Goal: Task Accomplishment & Management: Manage account settings

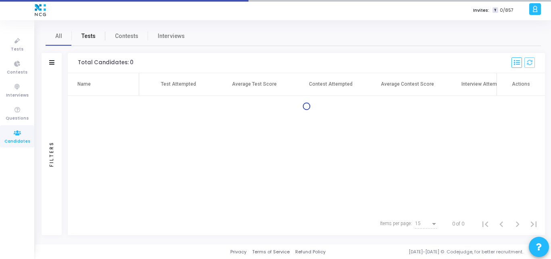
click at [90, 40] on span "Tests" at bounding box center [89, 36] width 14 height 8
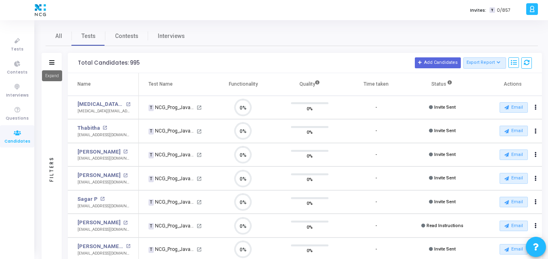
click at [52, 63] on icon at bounding box center [51, 62] width 5 height 4
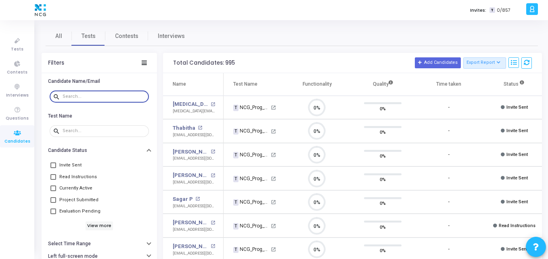
click at [70, 97] on input "text" at bounding box center [104, 96] width 83 height 5
paste input "[EMAIL_ADDRESS][DOMAIN_NAME]"
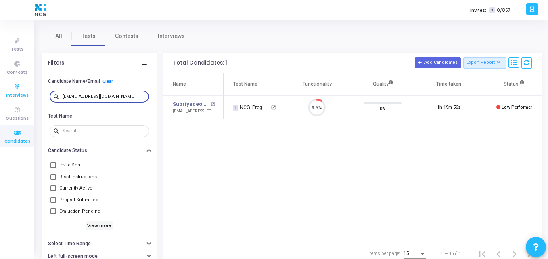
drag, startPoint x: 124, startPoint y: 96, endPoint x: 0, endPoint y: 95, distance: 124.3
click at [0, 95] on div "Tests Contests Interviews Questions Candidates Invites: T 0/857 K Kajal Setting…" at bounding box center [274, 129] width 548 height 259
paste input "sahutech8"
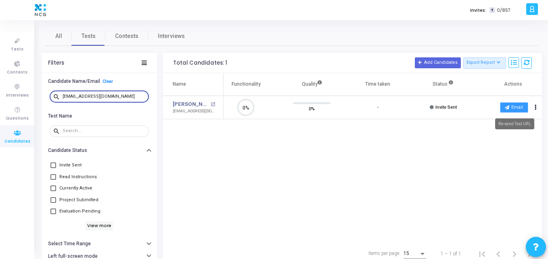
type input "[EMAIL_ADDRESS][DOMAIN_NAME]"
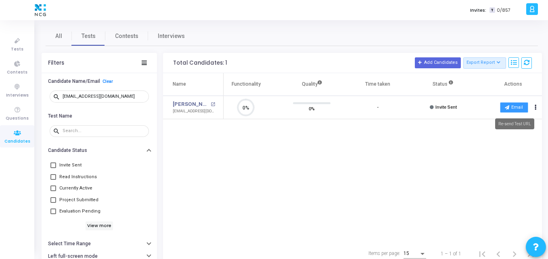
click at [506, 105] on icon at bounding box center [507, 107] width 4 height 4
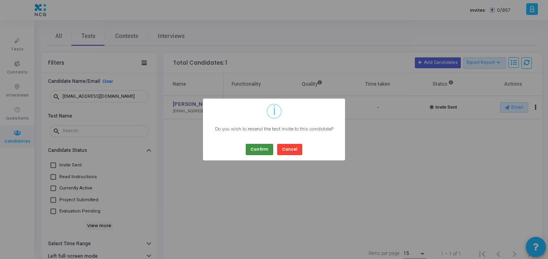
click at [265, 150] on button "Confirm" at bounding box center [259, 149] width 27 height 11
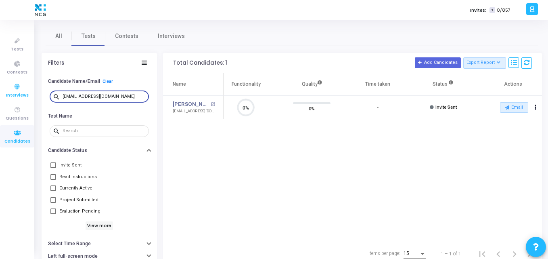
drag, startPoint x: 113, startPoint y: 95, endPoint x: 14, endPoint y: 97, distance: 99.7
click at [14, 97] on div "Tests Contests Interviews Questions Candidates Invites: T 0/857 K Kajal Setting…" at bounding box center [274, 129] width 548 height 259
paste input "korterupesh11"
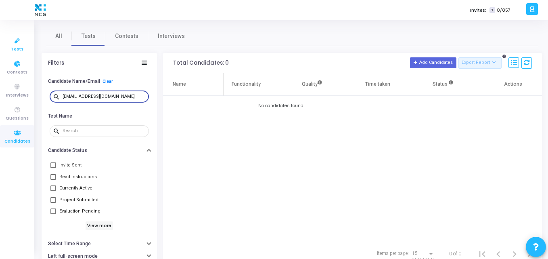
type input "[EMAIL_ADDRESS][DOMAIN_NAME]"
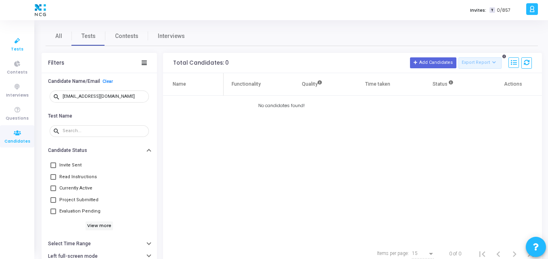
click at [19, 48] on span "Tests" at bounding box center [17, 49] width 13 height 7
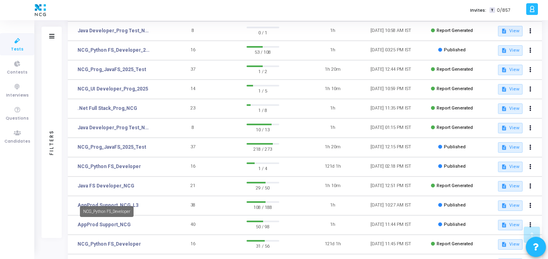
scroll to position [171, 0]
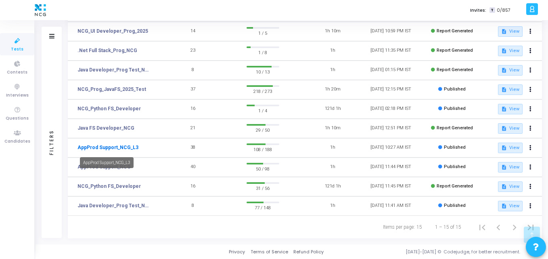
click at [109, 147] on link "AppProd Support_NCG_L3" at bounding box center [107, 147] width 61 height 7
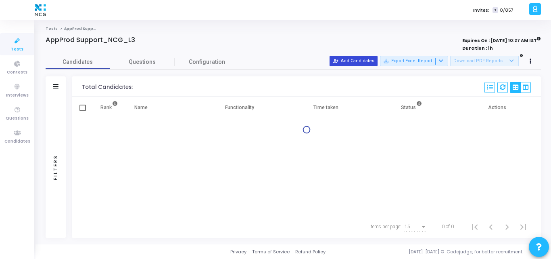
click at [354, 65] on button "person_add_alt Add Candidates" at bounding box center [354, 61] width 48 height 10
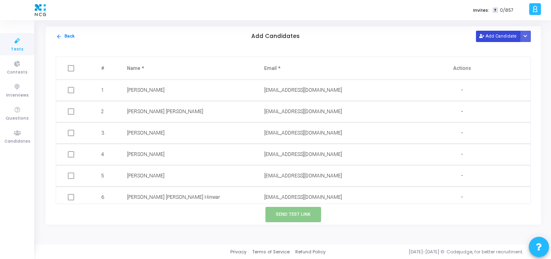
click at [490, 40] on button "Add Candidate" at bounding box center [498, 36] width 44 height 11
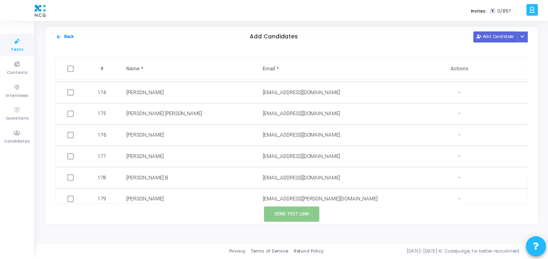
scroll to position [3918, 0]
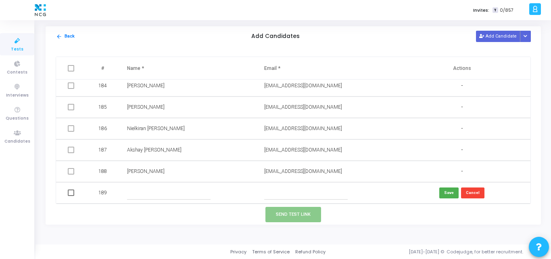
click at [270, 190] on input "text" at bounding box center [306, 192] width 84 height 13
paste input "[EMAIL_ADDRESS][DOMAIN_NAME]"
type input "[EMAIL_ADDRESS][DOMAIN_NAME]"
paste input "[PERSON_NAME]"
click at [163, 192] on input "[PERSON_NAME]" at bounding box center [169, 192] width 84 height 13
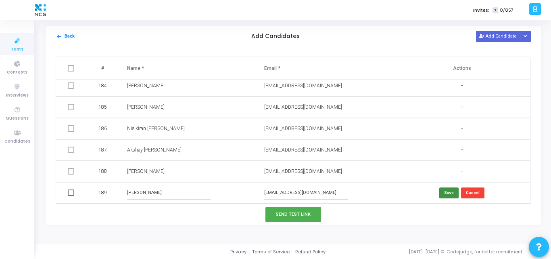
type input "[PERSON_NAME]"
click at [440, 195] on button "Save" at bounding box center [448, 192] width 19 height 11
click at [71, 191] on span at bounding box center [71, 192] width 6 height 6
click at [71, 196] on input "checkbox" at bounding box center [71, 196] width 0 height 0
checkbox input "true"
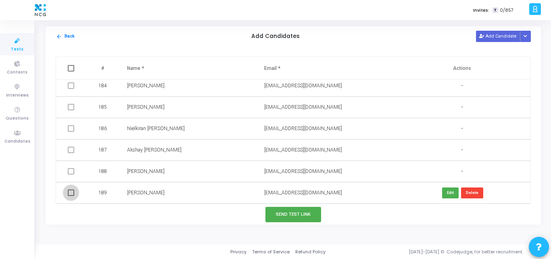
checkbox input "true"
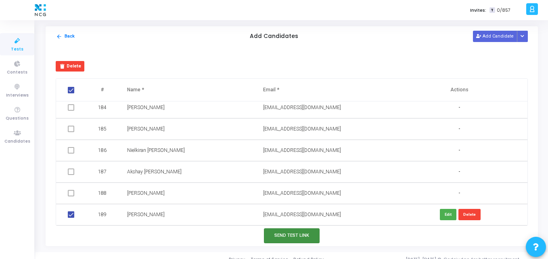
click at [284, 234] on button "Send Test Link" at bounding box center [292, 235] width 56 height 15
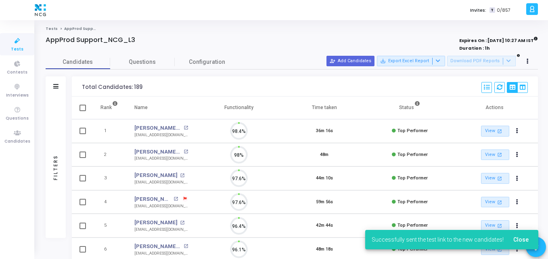
scroll to position [4, 4]
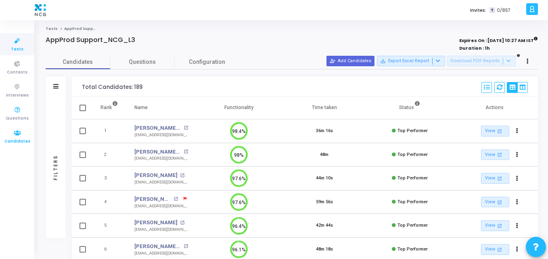
click at [19, 134] on icon at bounding box center [17, 133] width 17 height 10
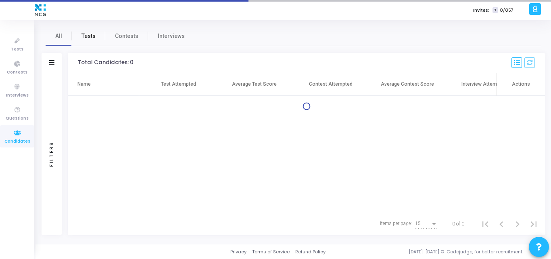
click at [85, 38] on span "Tests" at bounding box center [89, 36] width 14 height 8
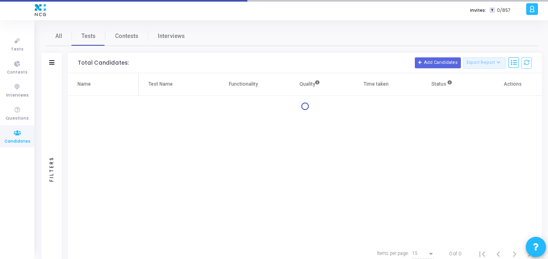
click at [52, 67] on div "Filters" at bounding box center [52, 63] width 20 height 20
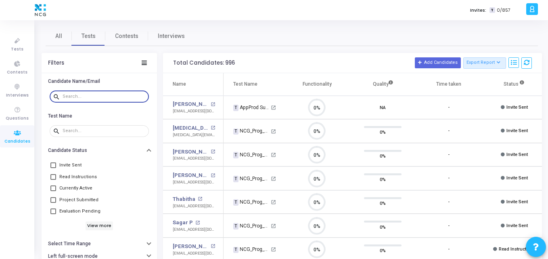
click at [78, 95] on input "text" at bounding box center [104, 96] width 83 height 5
paste input "[EMAIL_ADDRESS][DOMAIN_NAME]"
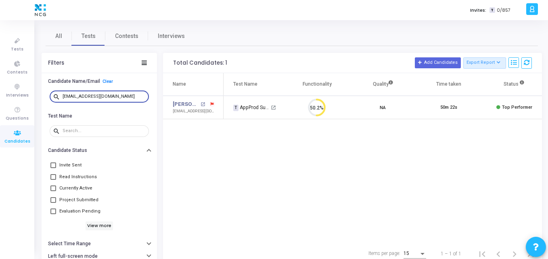
type input "[EMAIL_ADDRESS][DOMAIN_NAME]"
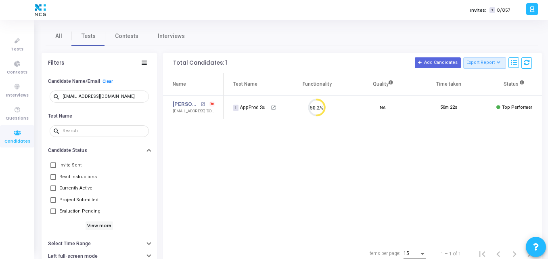
click at [280, 153] on div "Name Test Name Functionality Quality Time taken Status Actions [PERSON_NAME] op…" at bounding box center [352, 157] width 379 height 169
click at [180, 99] on td "[PERSON_NAME] open_in_new [EMAIL_ADDRESS][DOMAIN_NAME]" at bounding box center [193, 108] width 61 height 24
click at [181, 103] on link "[PERSON_NAME]" at bounding box center [186, 104] width 26 height 8
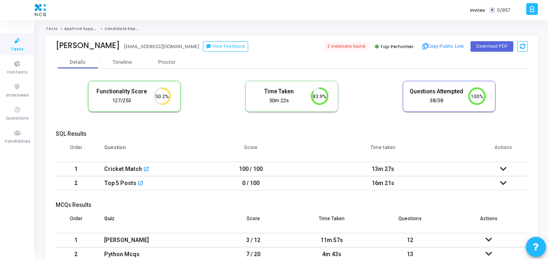
click at [340, 146] on th "Time taken" at bounding box center [382, 150] width 191 height 23
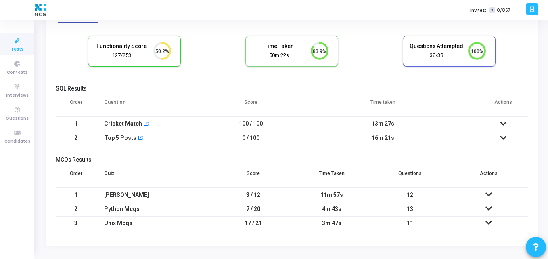
click at [303, 117] on td "13m 27s" at bounding box center [382, 124] width 191 height 14
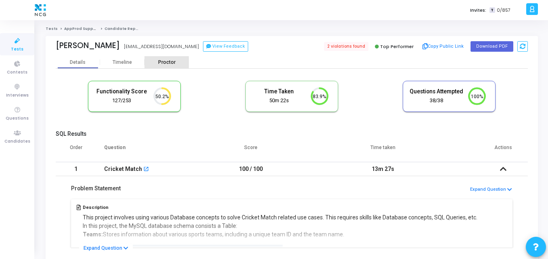
click at [167, 63] on div "Proctor" at bounding box center [166, 62] width 44 height 6
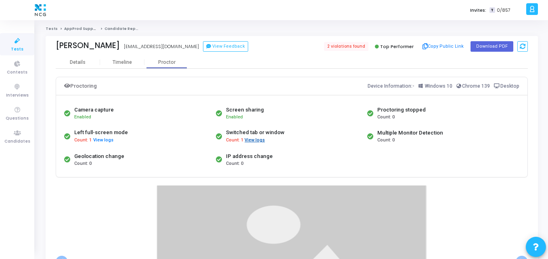
click at [249, 141] on button "View logs" at bounding box center [254, 140] width 21 height 8
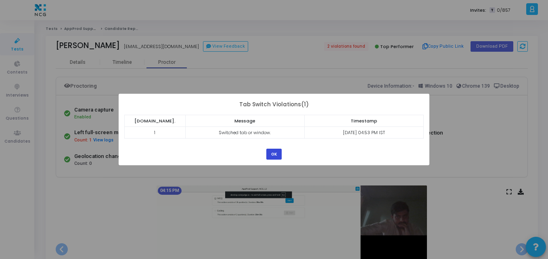
click at [276, 153] on button "OK" at bounding box center [273, 153] width 15 height 11
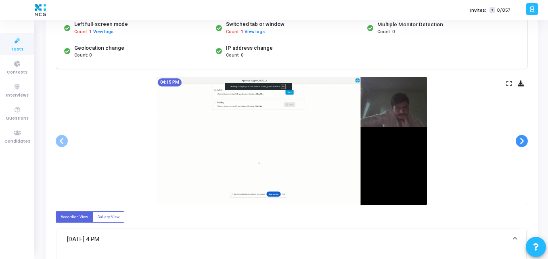
click at [518, 140] on span at bounding box center [522, 141] width 12 height 12
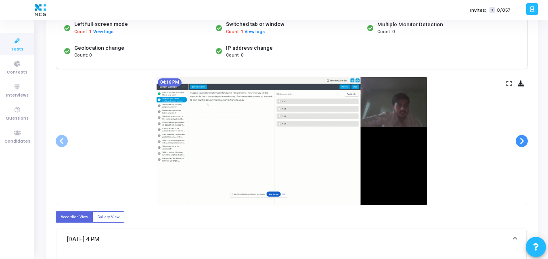
click at [518, 140] on span at bounding box center [522, 141] width 12 height 12
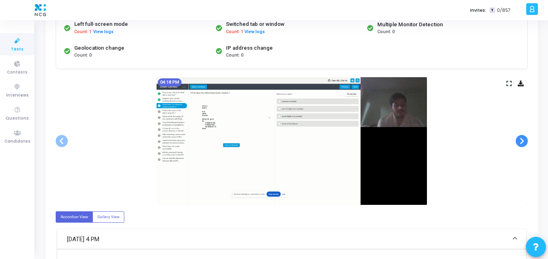
click at [518, 140] on span at bounding box center [522, 141] width 12 height 12
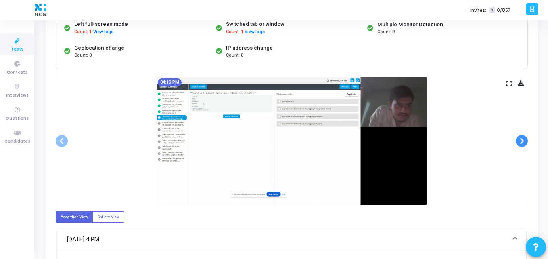
click at [518, 140] on span at bounding box center [522, 141] width 12 height 12
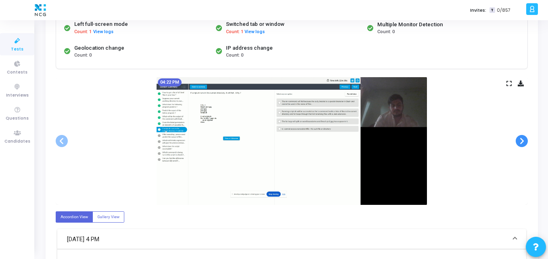
click at [518, 140] on span at bounding box center [522, 141] width 12 height 12
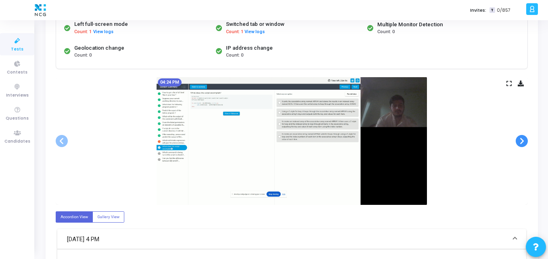
click at [518, 140] on span at bounding box center [522, 141] width 12 height 12
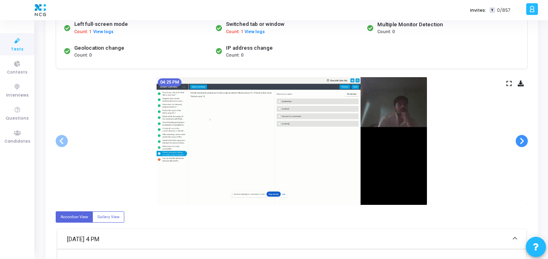
click at [518, 140] on span at bounding box center [522, 141] width 12 height 12
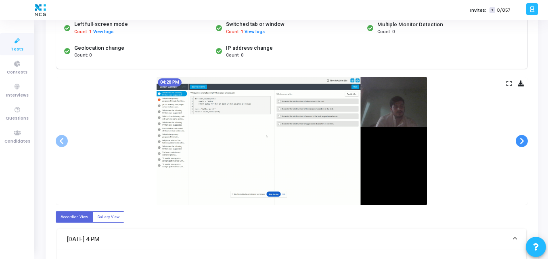
click at [518, 140] on span at bounding box center [522, 141] width 12 height 12
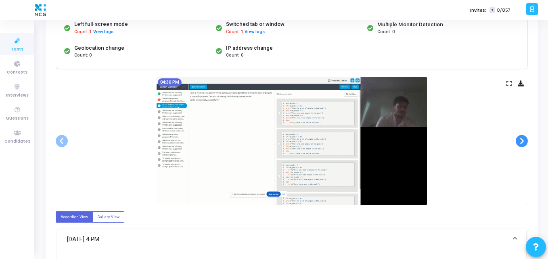
click at [518, 140] on span at bounding box center [522, 141] width 12 height 12
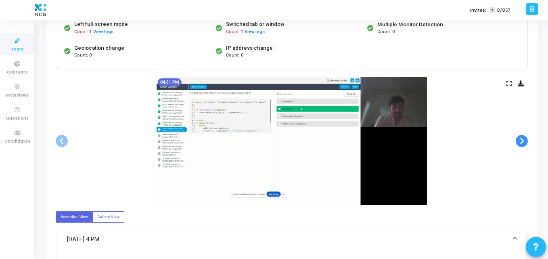
click at [518, 140] on span at bounding box center [522, 141] width 12 height 12
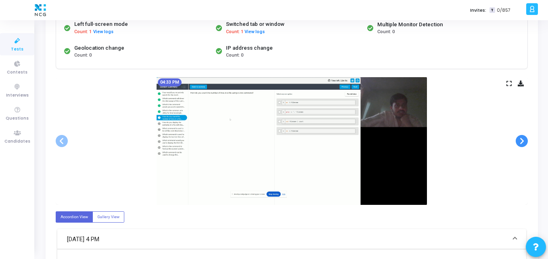
click at [518, 140] on span at bounding box center [522, 141] width 12 height 12
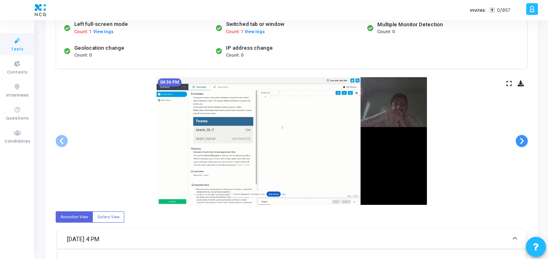
click at [518, 140] on span at bounding box center [522, 141] width 12 height 12
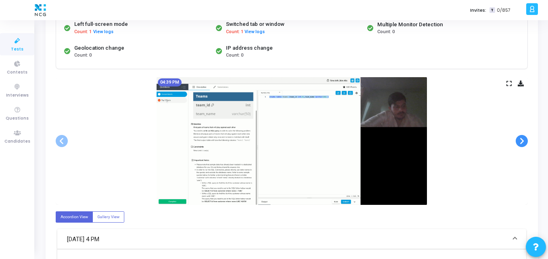
click at [518, 140] on span at bounding box center [522, 141] width 12 height 12
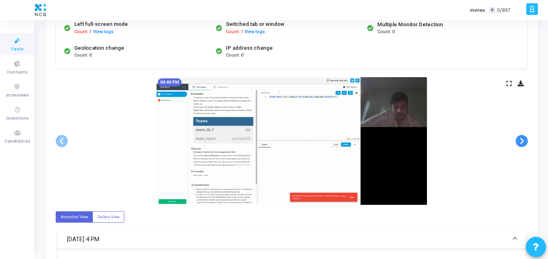
click at [518, 140] on span at bounding box center [522, 141] width 12 height 12
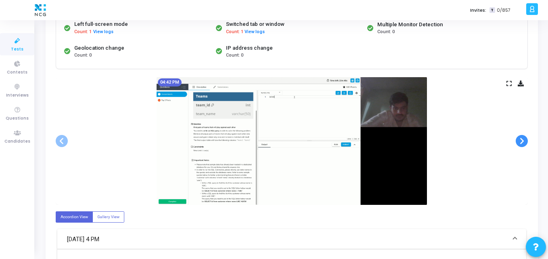
click at [518, 140] on span at bounding box center [522, 141] width 12 height 12
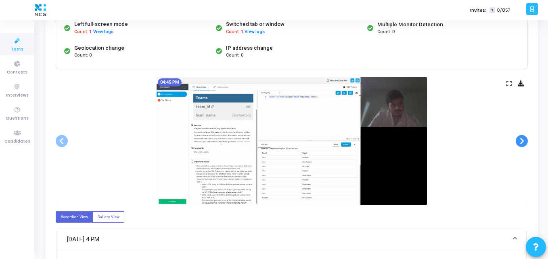
click at [518, 140] on span at bounding box center [522, 141] width 12 height 12
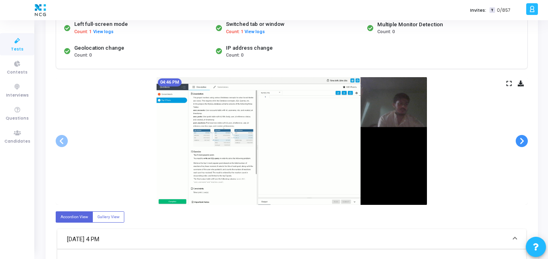
click at [518, 140] on span at bounding box center [522, 141] width 12 height 12
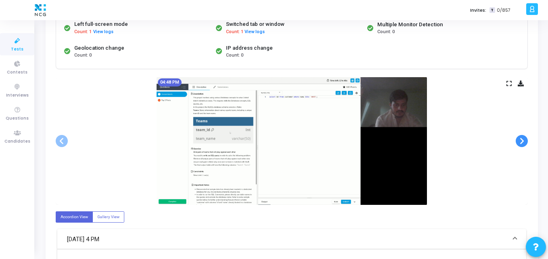
click at [518, 140] on span at bounding box center [522, 141] width 12 height 12
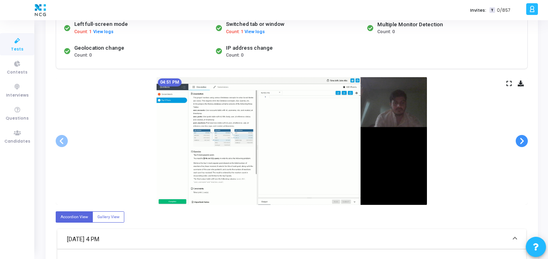
click at [518, 140] on span at bounding box center [522, 141] width 12 height 12
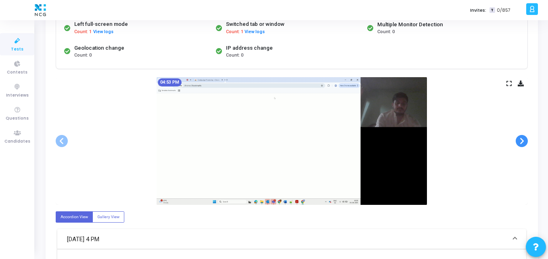
click at [518, 140] on span at bounding box center [522, 141] width 12 height 12
click at [519, 138] on span at bounding box center [522, 141] width 12 height 12
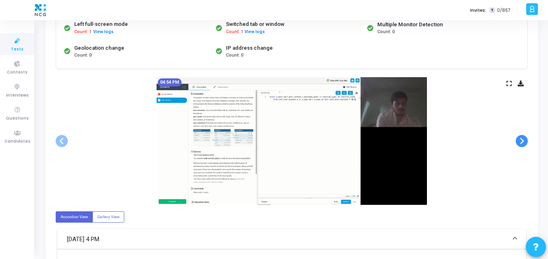
click at [519, 138] on span at bounding box center [522, 141] width 12 height 12
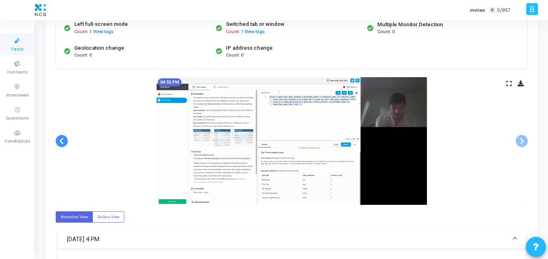
click at [61, 139] on span at bounding box center [62, 141] width 12 height 12
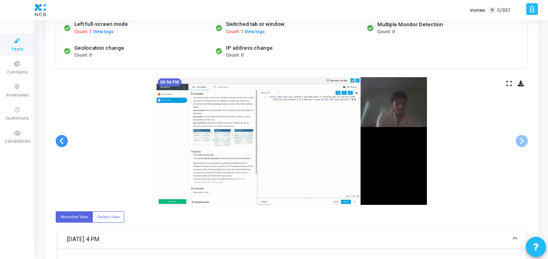
click at [61, 139] on span at bounding box center [62, 141] width 12 height 12
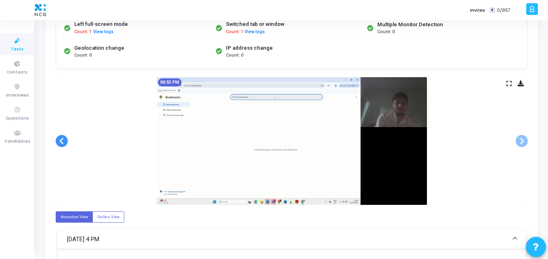
click at [61, 135] on span at bounding box center [62, 141] width 12 height 12
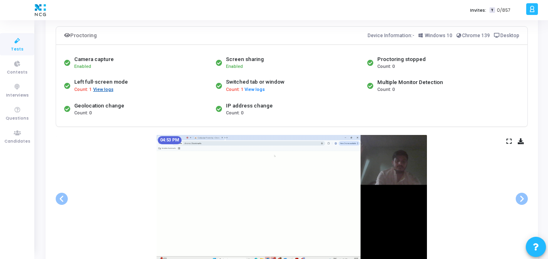
click at [103, 88] on button "View logs" at bounding box center [103, 90] width 21 height 8
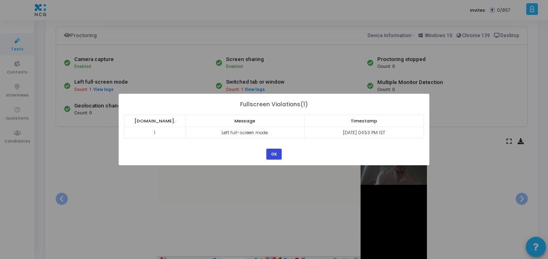
click at [269, 152] on button "OK" at bounding box center [273, 153] width 15 height 11
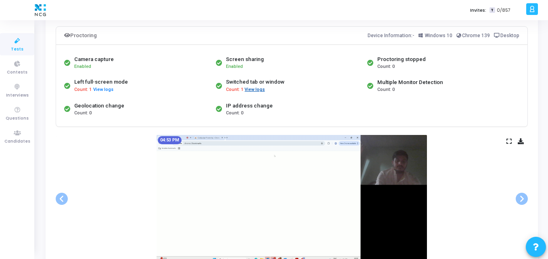
click at [255, 90] on button "View logs" at bounding box center [254, 90] width 21 height 8
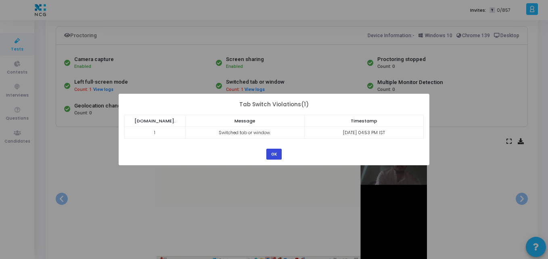
click at [267, 156] on button "OK" at bounding box center [273, 153] width 15 height 11
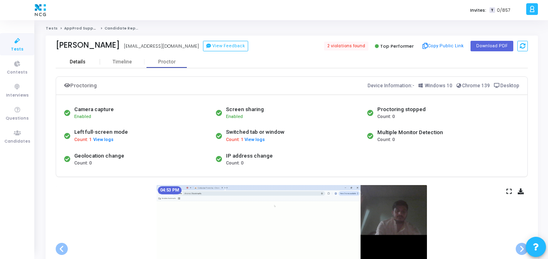
click at [79, 58] on div "Details" at bounding box center [78, 62] width 44 height 12
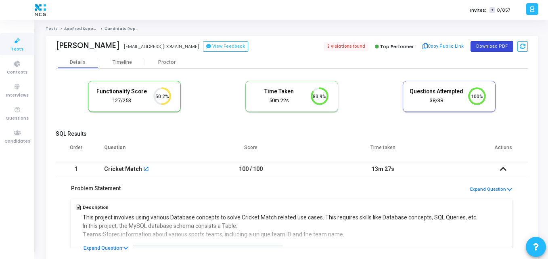
click at [490, 47] on button "Download PDF" at bounding box center [491, 46] width 43 height 10
click at [17, 49] on span "Tests" at bounding box center [17, 49] width 13 height 7
